Goal: Task Accomplishment & Management: Complete application form

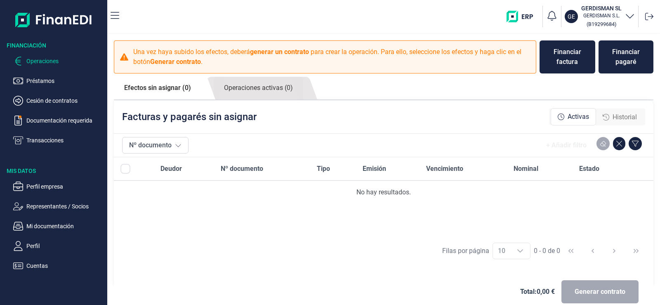
click at [45, 59] on p "Operaciones" at bounding box center [65, 61] width 78 height 10
click at [619, 60] on div "Financiar pagaré" at bounding box center [626, 57] width 42 height 20
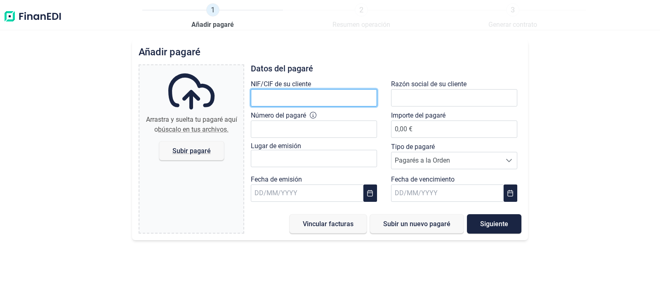
click at [313, 99] on input "text" at bounding box center [314, 97] width 126 height 17
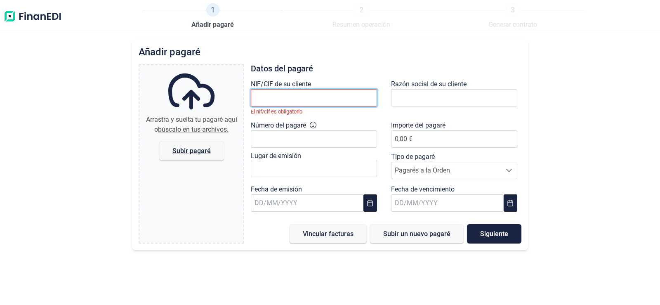
paste input "B24286437"
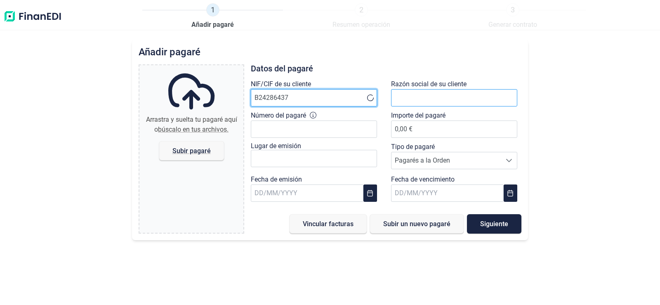
type input "B24286437"
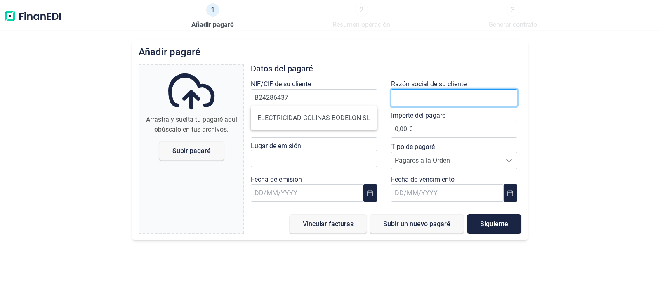
click at [413, 96] on input "text" at bounding box center [454, 97] width 126 height 17
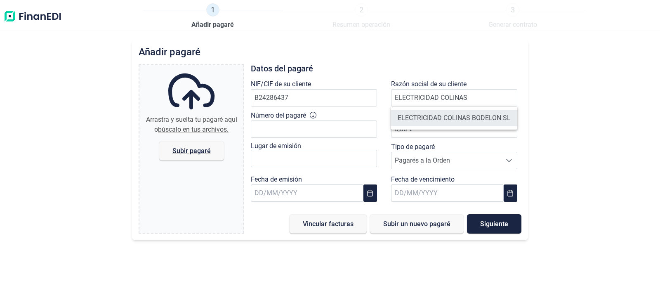
click at [428, 112] on li "ELECTRICIDAD COLINAS BODELON SL" at bounding box center [454, 118] width 126 height 16
type input "ELECTRICIDAD COLINAS BODELON SL"
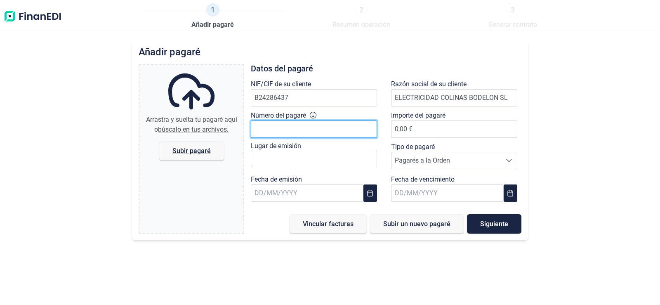
click at [313, 132] on input "Número del pagaré" at bounding box center [314, 128] width 126 height 17
type input "1318288 1"
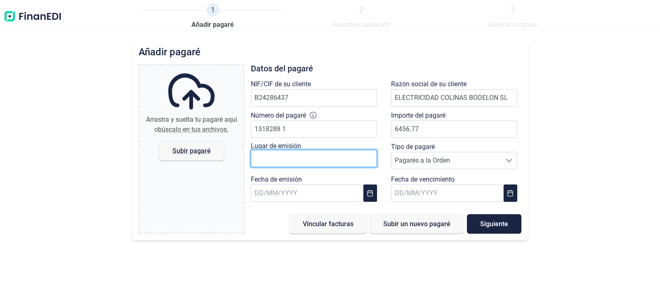
type input "6.456,77 €"
click at [290, 162] on input "text" at bounding box center [314, 158] width 126 height 17
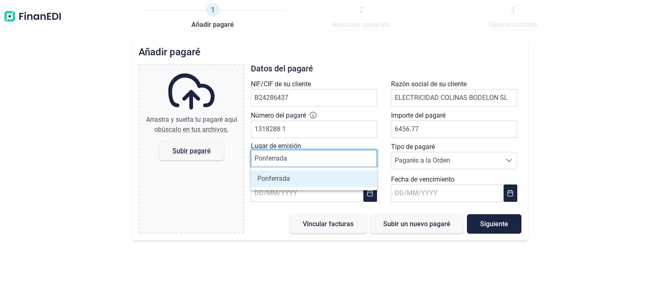
type input "Ponferrada"
click at [316, 180] on li "Ponferrada" at bounding box center [314, 178] width 126 height 16
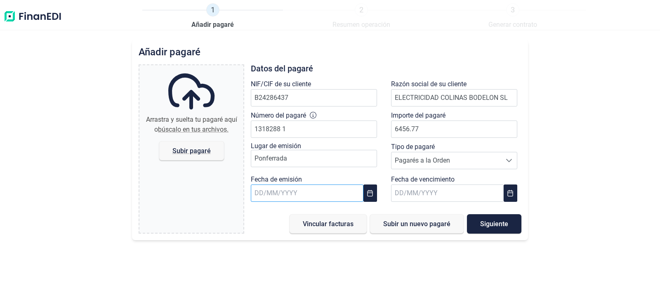
click at [315, 196] on input "text" at bounding box center [307, 192] width 113 height 17
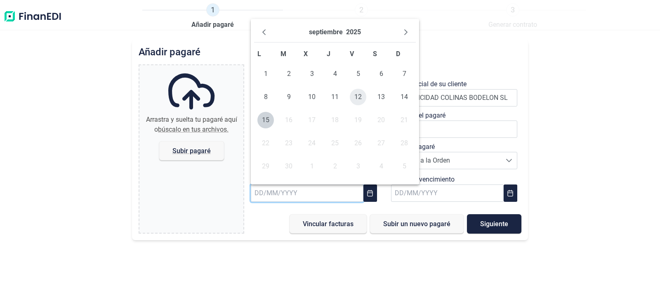
click at [357, 98] on span "12" at bounding box center [358, 97] width 16 height 16
type input "[DATE]"
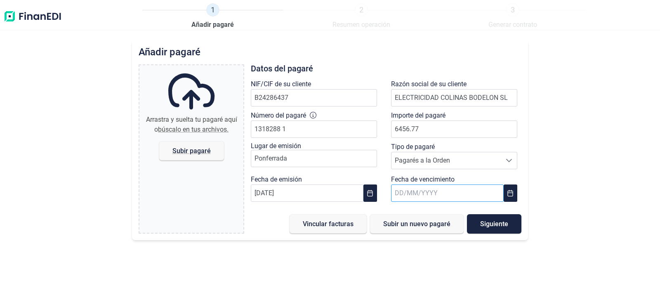
click at [425, 189] on input "text" at bounding box center [447, 192] width 113 height 17
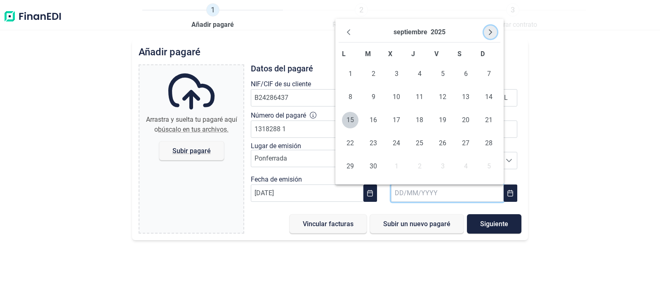
click at [492, 33] on icon "Next Month" at bounding box center [490, 32] width 7 height 7
click at [355, 119] on span "15" at bounding box center [350, 120] width 16 height 16
type input "[DATE]"
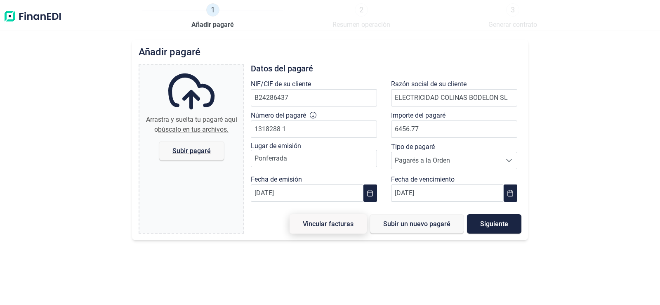
click at [343, 224] on span "Vincular facturas" at bounding box center [328, 224] width 51 height 6
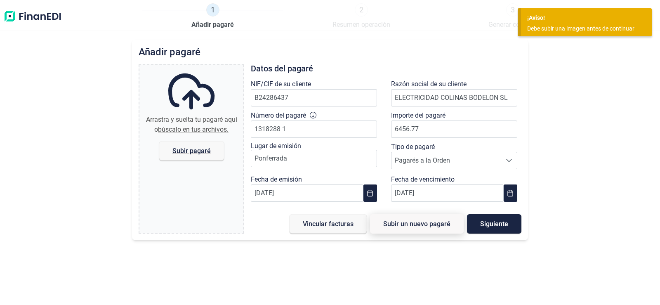
click at [410, 227] on span "Subir un nuevo pagaré" at bounding box center [416, 224] width 67 height 6
click at [321, 222] on span "Vincular facturas" at bounding box center [328, 224] width 51 height 6
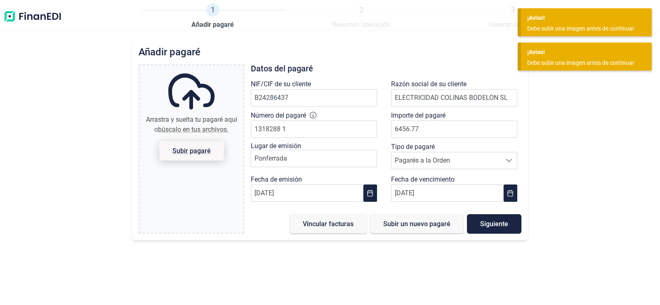
click at [202, 150] on span "Subir pagaré" at bounding box center [191, 151] width 38 height 6
click at [202, 68] on input "Arrastra y suelta tu pagaré aquí o búscalo en tus archivos. Subir pagaré" at bounding box center [191, 66] width 104 height 2
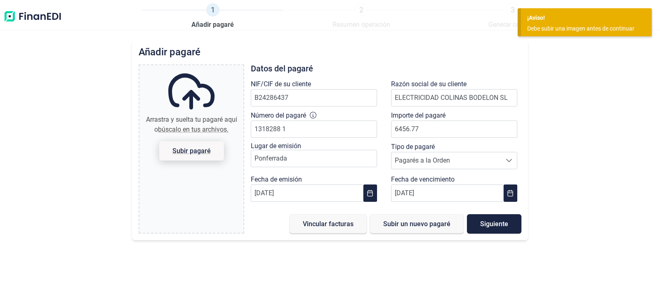
type input "C:\fakepath\[PERSON_NAME] [PERSON_NAME] fact. 169-2025.pdf"
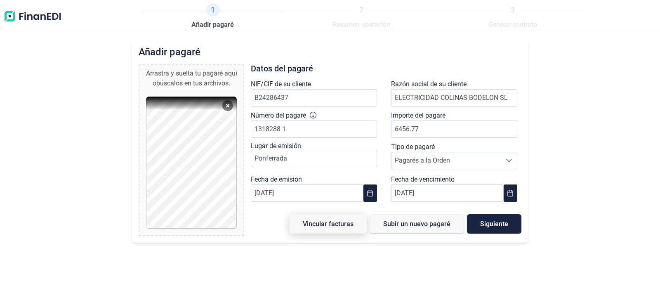
click at [326, 226] on span "Vincular facturas" at bounding box center [328, 224] width 51 height 6
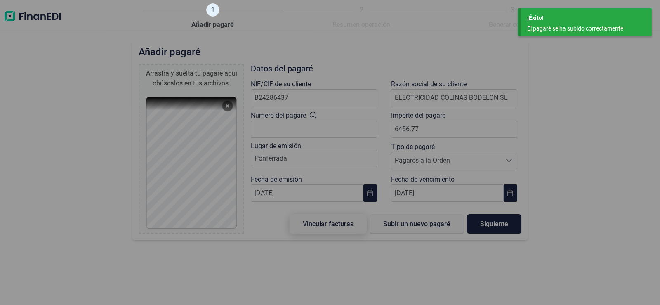
type input "0,00 €"
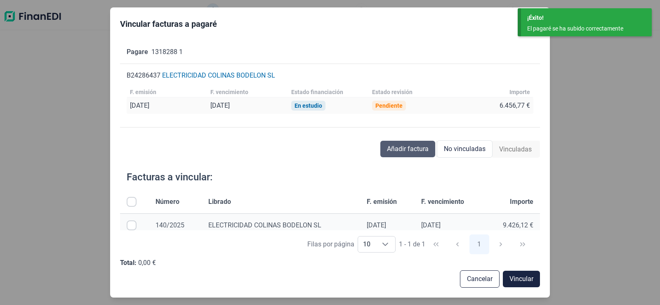
click at [407, 145] on span "Añadir factura" at bounding box center [408, 149] width 42 height 10
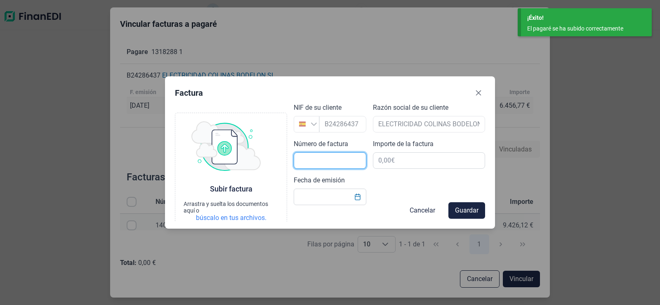
click at [329, 157] on input "text" at bounding box center [330, 160] width 73 height 16
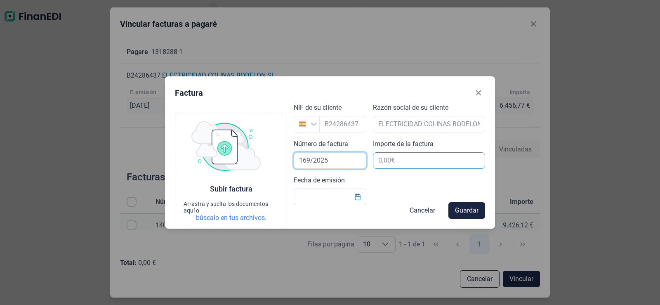
type input "169/2025"
click at [400, 165] on input "text" at bounding box center [429, 160] width 112 height 16
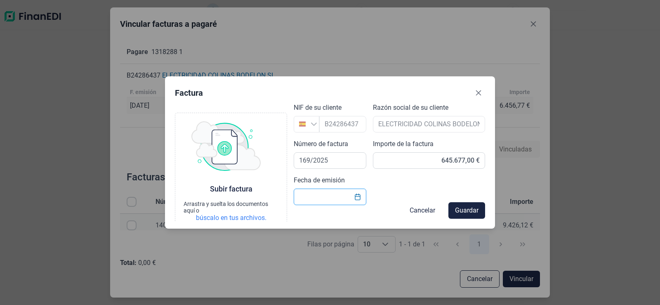
click at [323, 196] on input "Fecha de emisión" at bounding box center [330, 196] width 73 height 16
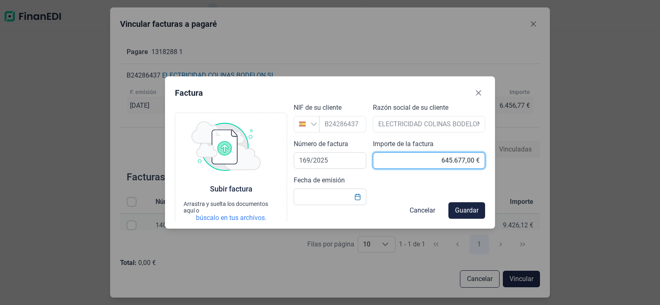
drag, startPoint x: 436, startPoint y: 157, endPoint x: 484, endPoint y: 159, distance: 48.3
click at [484, 159] on input "645.677,00 €" at bounding box center [429, 160] width 112 height 16
type input "6.456,77 €"
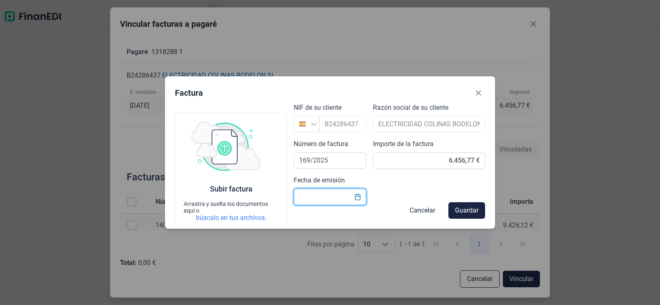
click at [332, 192] on input "Fecha de emisión" at bounding box center [330, 196] width 73 height 16
type input "30"
click at [359, 198] on icon "Choose Date" at bounding box center [357, 196] width 7 height 7
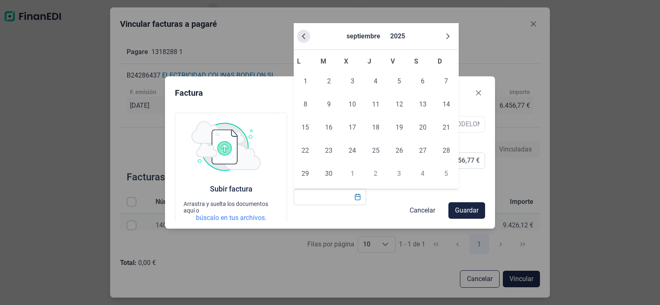
click at [303, 36] on icon "Previous Month" at bounding box center [303, 36] width 3 height 6
click at [423, 172] on span "30" at bounding box center [422, 173] width 16 height 16
type input "[DATE]"
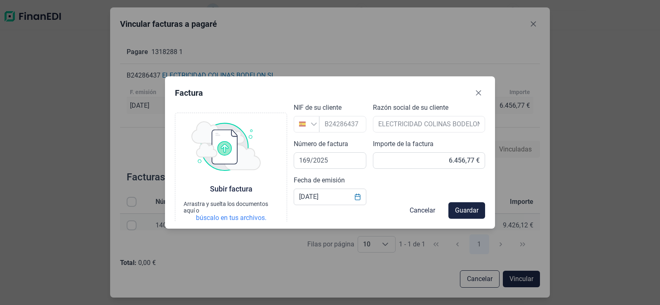
click at [237, 218] on div "Cancelar Guardar" at bounding box center [330, 210] width 310 height 16
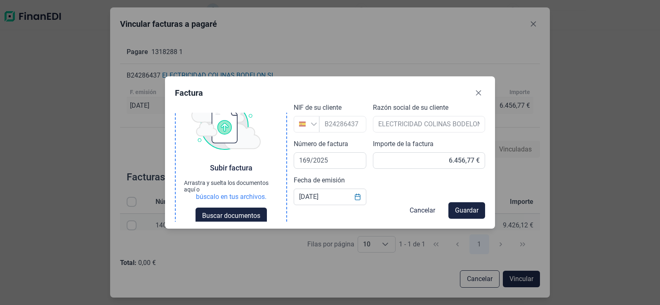
scroll to position [33, 0]
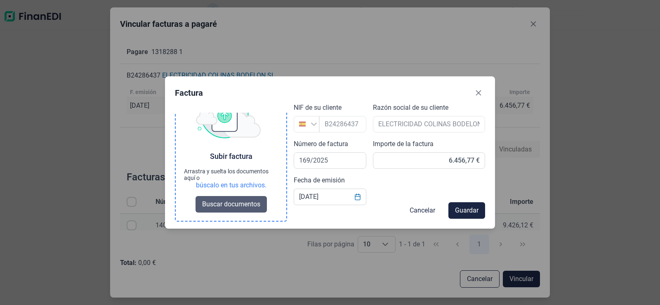
click at [230, 206] on span "Buscar documentos" at bounding box center [231, 204] width 58 height 10
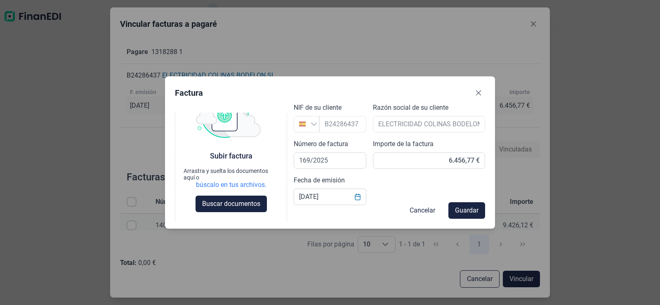
scroll to position [33, 0]
click at [463, 208] on span "Guardar" at bounding box center [467, 210] width 24 height 10
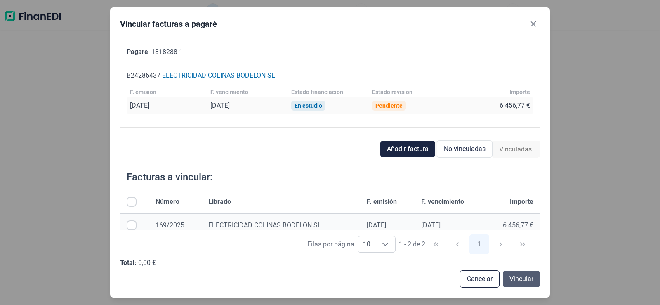
click at [521, 281] on span "Vincular" at bounding box center [521, 279] width 24 height 10
click at [525, 277] on span "Vincular" at bounding box center [521, 279] width 24 height 10
click at [132, 226] on input "Row Selected null" at bounding box center [132, 225] width 10 height 10
checkbox input "true"
click at [520, 275] on span "Vincular" at bounding box center [521, 279] width 24 height 10
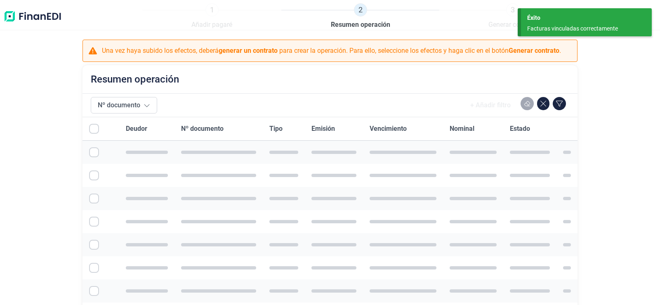
checkbox input "true"
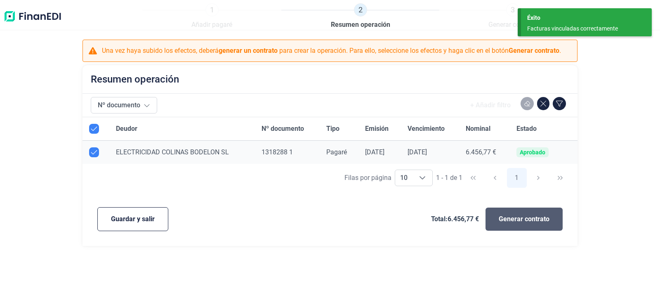
click at [532, 219] on span "Generar contrato" at bounding box center [524, 219] width 51 height 10
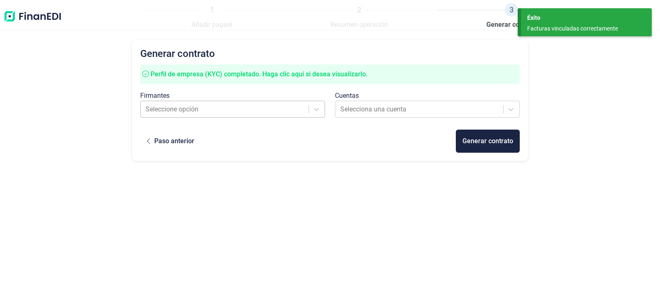
click at [274, 115] on div "Seleccione opción" at bounding box center [224, 109] width 167 height 15
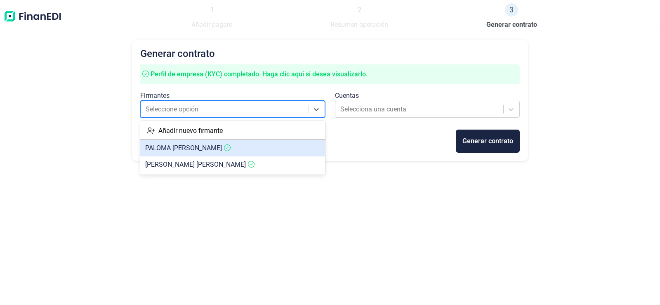
click at [264, 146] on article "[PERSON_NAME]" at bounding box center [232, 148] width 185 height 16
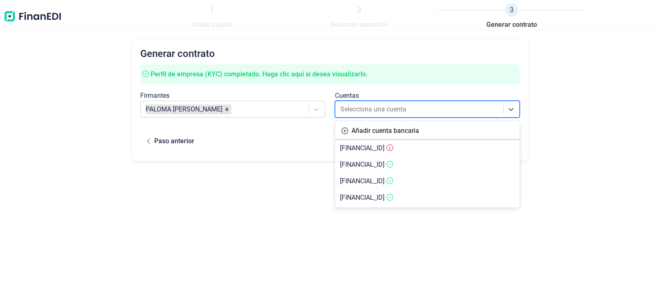
click at [389, 104] on div at bounding box center [419, 110] width 159 height 12
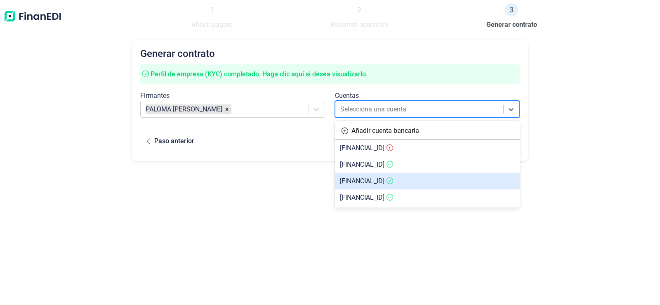
click at [384, 178] on span "[FINANCIAL_ID]" at bounding box center [362, 181] width 45 height 8
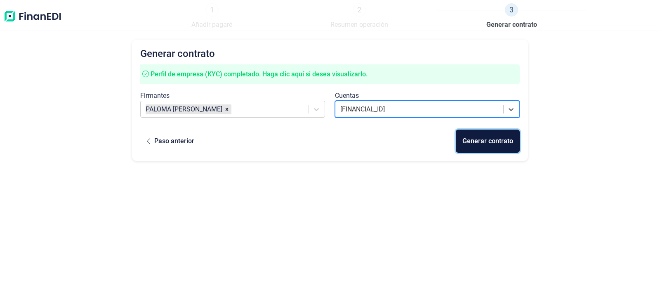
click at [495, 144] on div "Generar contrato" at bounding box center [487, 141] width 51 height 10
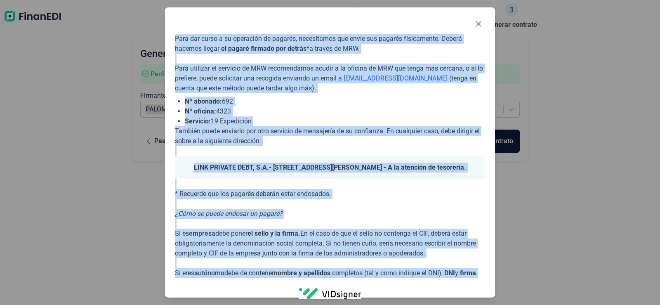
drag, startPoint x: 175, startPoint y: 37, endPoint x: 411, endPoint y: 284, distance: 341.6
click at [411, 284] on div "Para dar curso a su operación de pagarés, necesitamos que envíe sus pagarés fís…" at bounding box center [330, 166] width 310 height 265
copy div "Lore ips dolor s am consectet ad elitsed, doeiusmodte inc utlab etd magnaal eni…"
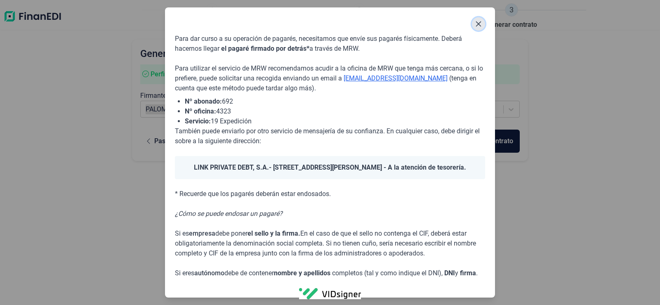
click at [479, 23] on icon "Close" at bounding box center [478, 24] width 7 height 7
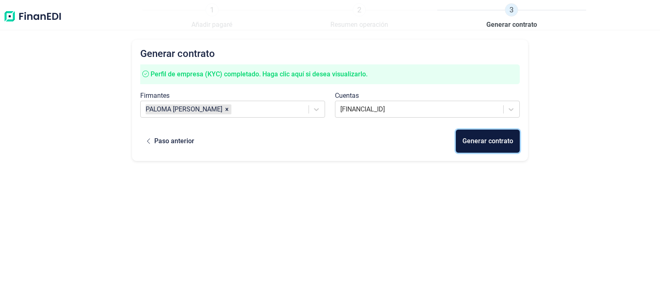
click at [493, 136] on div "Generar contrato" at bounding box center [487, 141] width 51 height 10
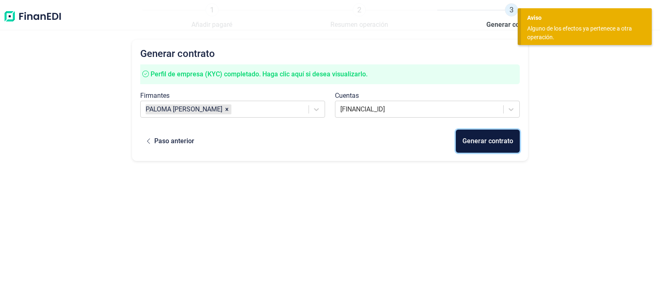
click at [478, 136] on div "Generar contrato" at bounding box center [487, 141] width 51 height 10
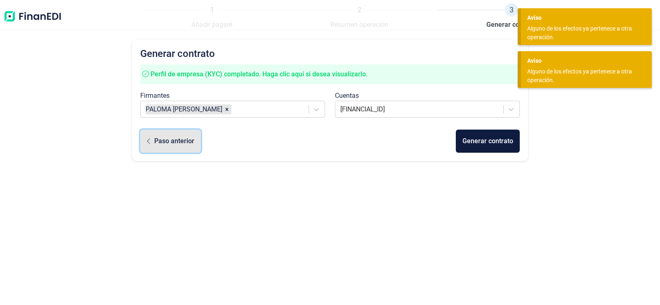
click at [162, 141] on div "Paso anterior" at bounding box center [174, 141] width 40 height 10
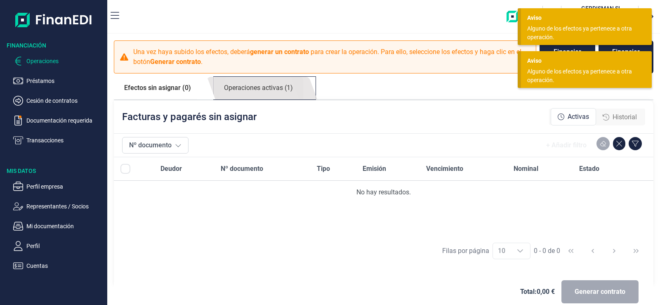
click at [266, 86] on link "Operaciones activas (1)" at bounding box center [258, 88] width 89 height 23
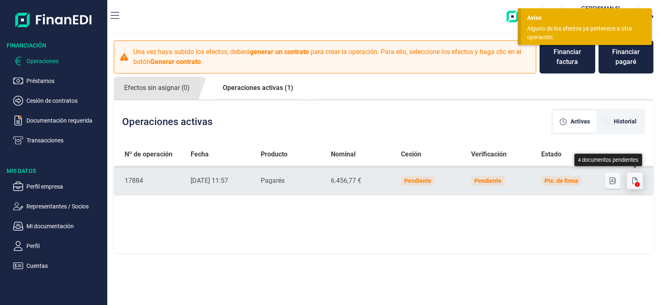
click at [635, 181] on icon "button" at bounding box center [634, 180] width 5 height 7
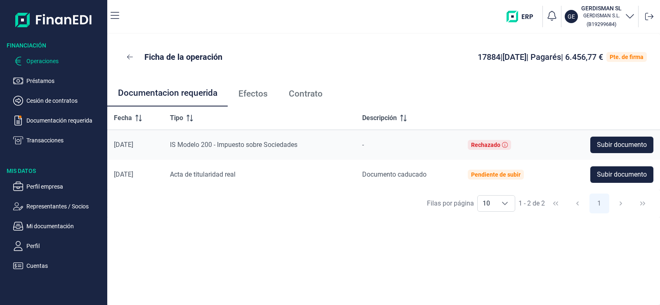
click at [41, 61] on p "Operaciones" at bounding box center [65, 61] width 78 height 10
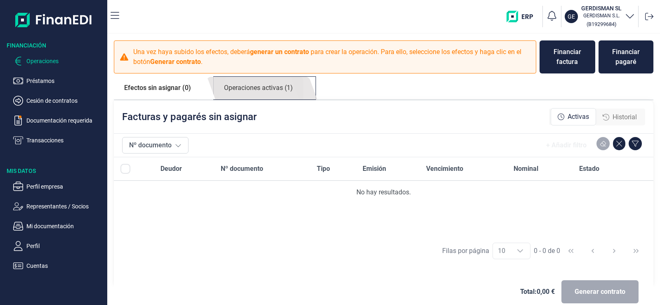
click at [258, 87] on link "Operaciones activas (1)" at bounding box center [258, 88] width 89 height 23
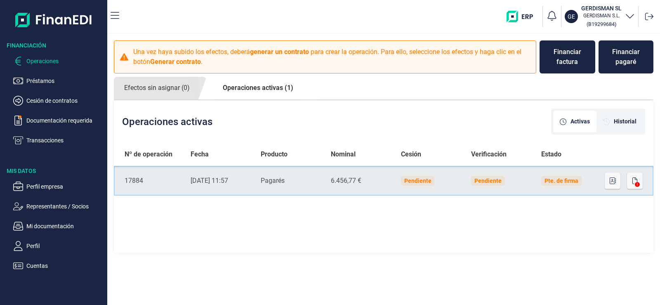
click at [169, 180] on div "17884" at bounding box center [151, 181] width 53 height 10
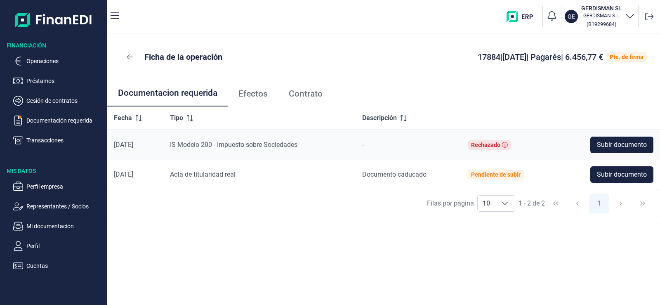
click at [143, 93] on span "Documentacion requerida" at bounding box center [167, 93] width 99 height 9
click at [628, 56] on div "Pte. de firma" at bounding box center [627, 57] width 34 height 7
click at [249, 93] on span "Efectos" at bounding box center [252, 93] width 29 height 9
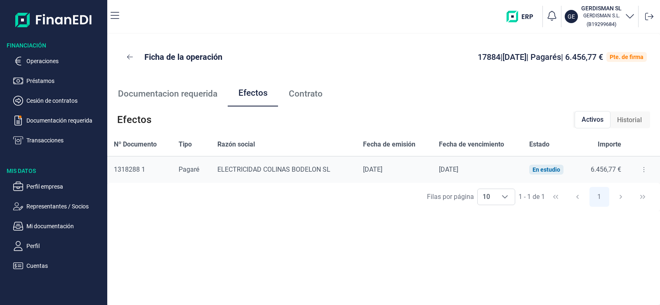
click at [318, 91] on span "Contrato" at bounding box center [306, 93] width 34 height 9
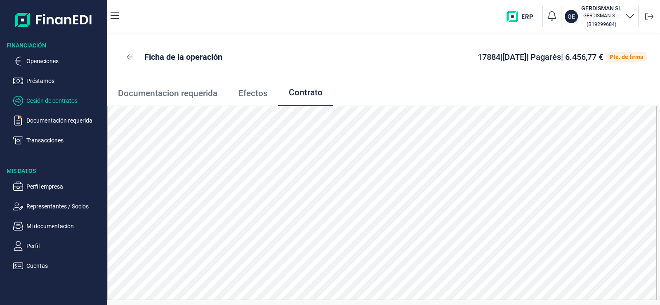
click at [55, 101] on p "Cesión de contratos" at bounding box center [65, 101] width 78 height 10
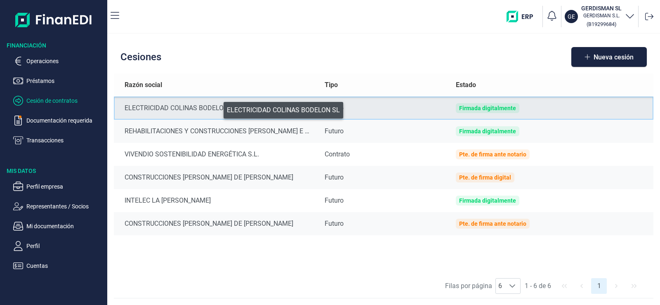
click at [218, 108] on div "ELECTRICIDAD COLINAS BODELON SL" at bounding box center [218, 108] width 187 height 10
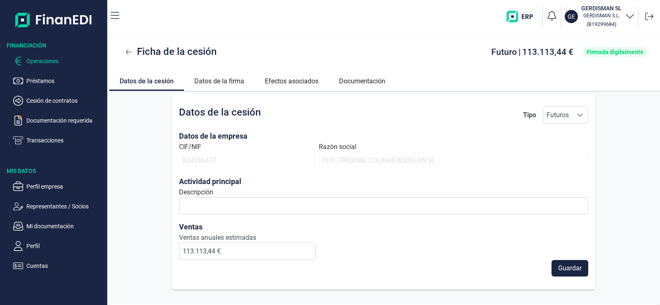
click at [45, 60] on p "Operaciones" at bounding box center [65, 61] width 78 height 10
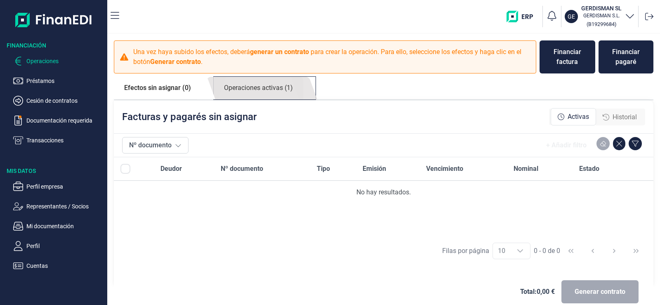
click at [250, 89] on link "Operaciones activas (1)" at bounding box center [258, 88] width 89 height 23
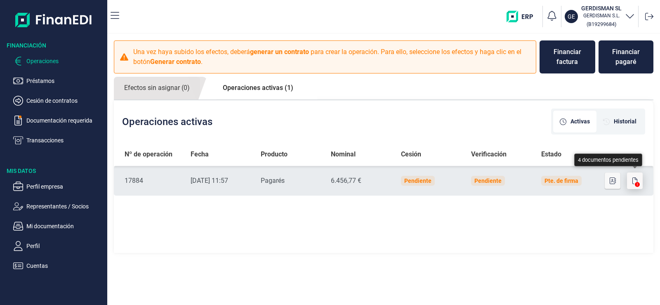
click at [632, 181] on icon "button" at bounding box center [634, 180] width 5 height 7
